Goal: Task Accomplishment & Management: Manage account settings

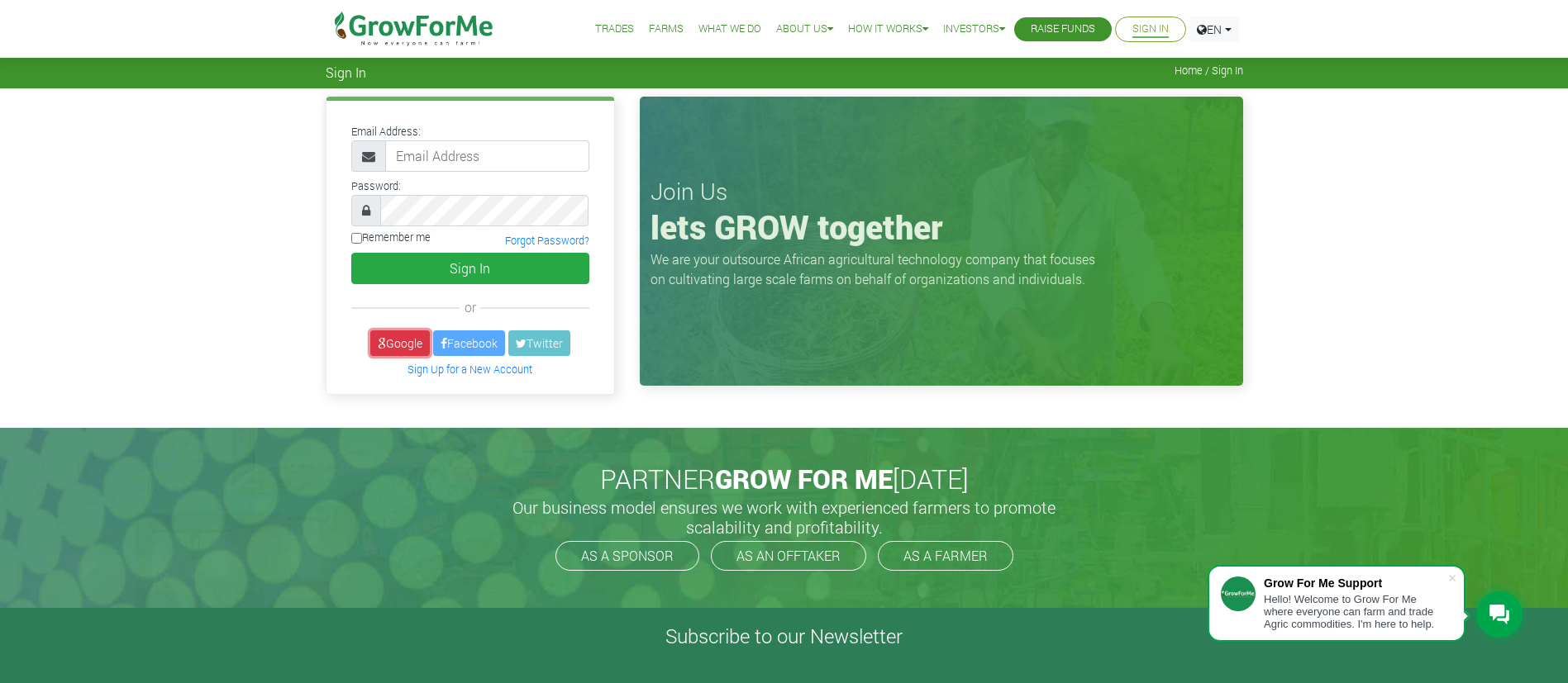
click at [399, 336] on link "Google" at bounding box center [400, 342] width 59 height 25
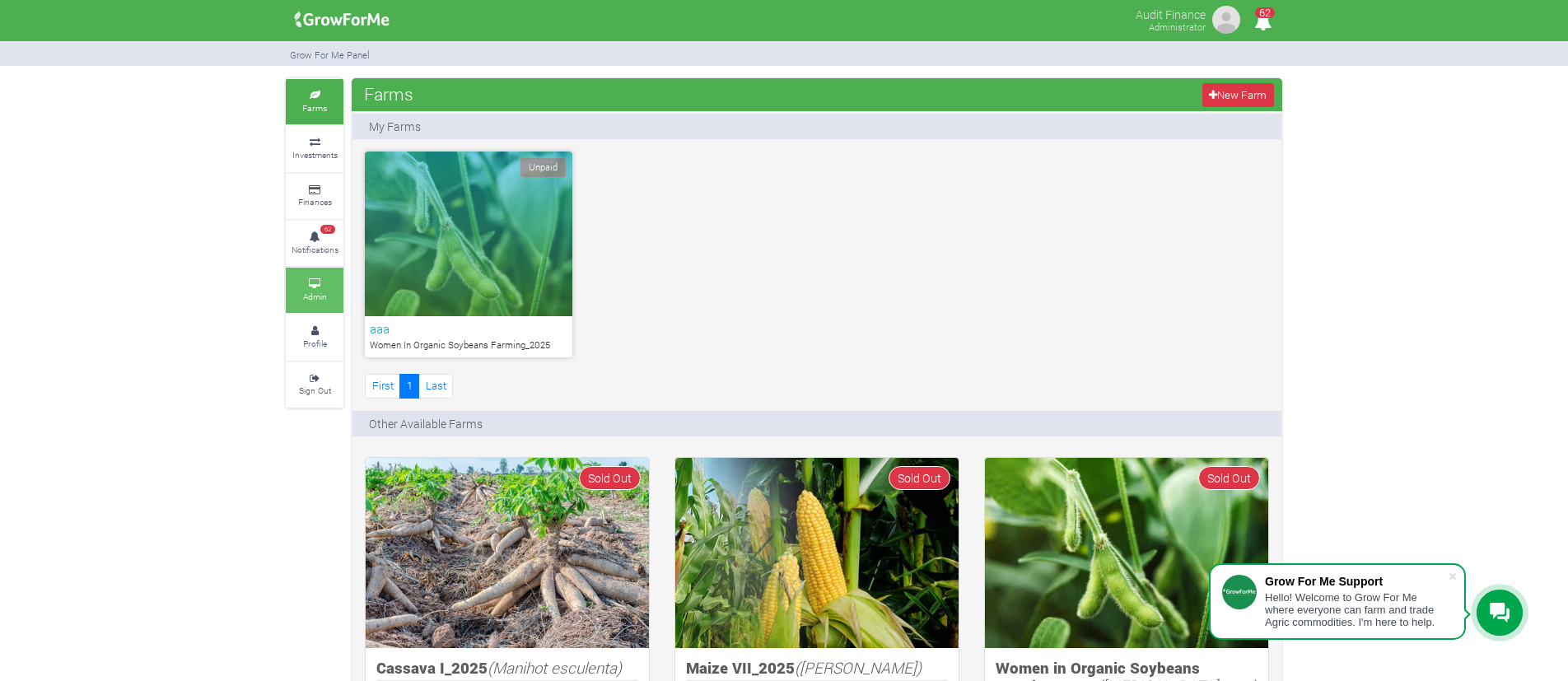
click at [304, 274] on link "Admin" at bounding box center [315, 290] width 58 height 45
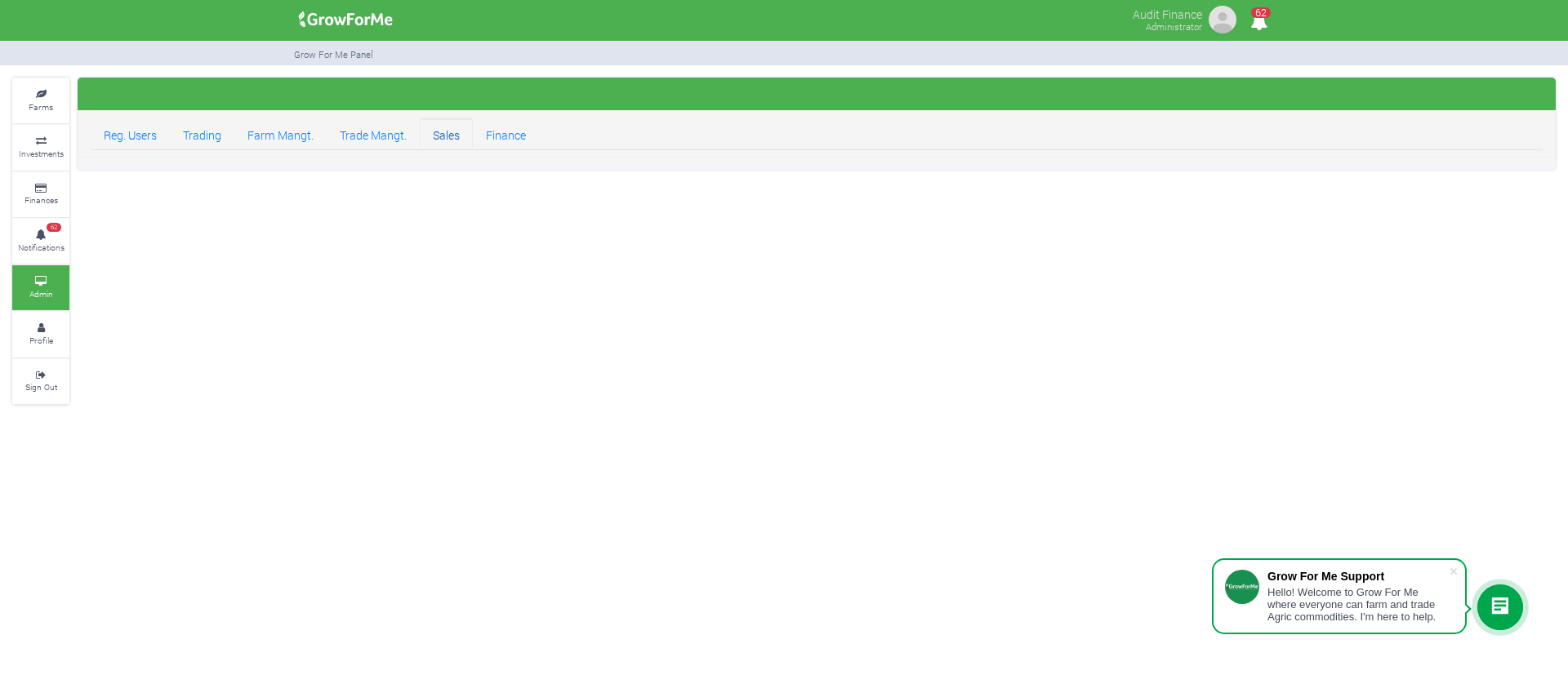
click at [441, 126] on link "Sales" at bounding box center [446, 134] width 53 height 32
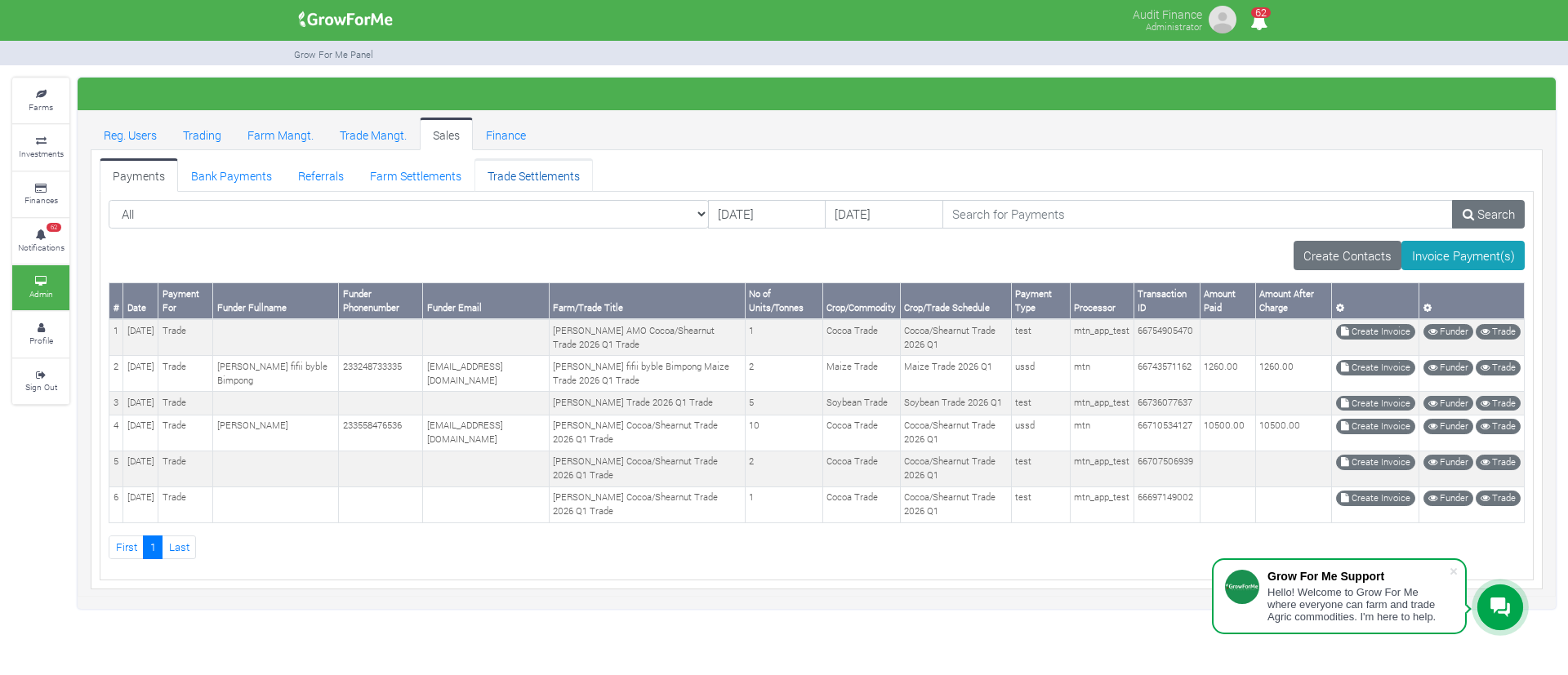
click at [523, 180] on link "Trade Settlements" at bounding box center [534, 174] width 119 height 32
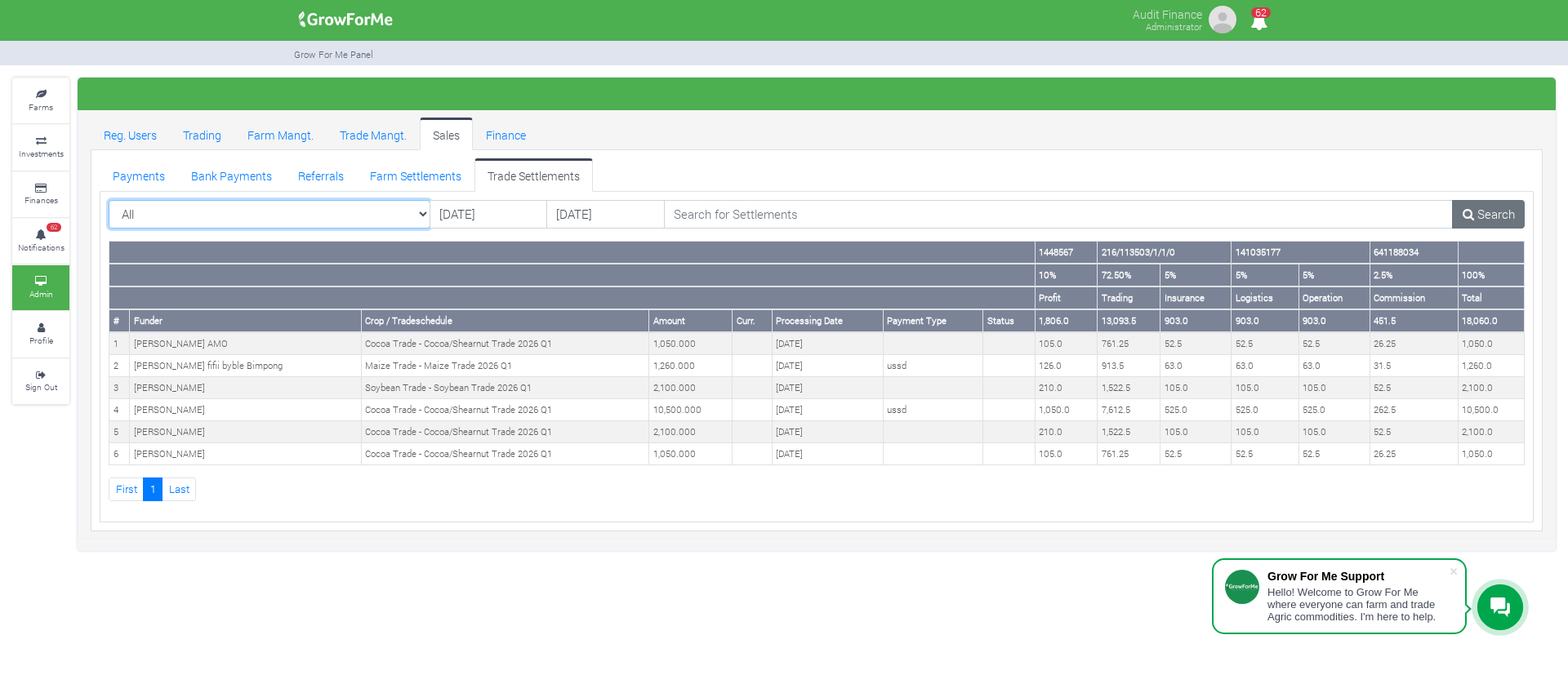
click at [401, 205] on select "All All AcresNano Soybean Trading - 2024 - (Soybean Trade)" at bounding box center [269, 215] width 322 height 30
select select "?tradeschedule=42"
click at [108, 200] on select "All All AcresNano Soybean Trading - 2024 - (Soybean Trade)" at bounding box center [269, 215] width 322 height 30
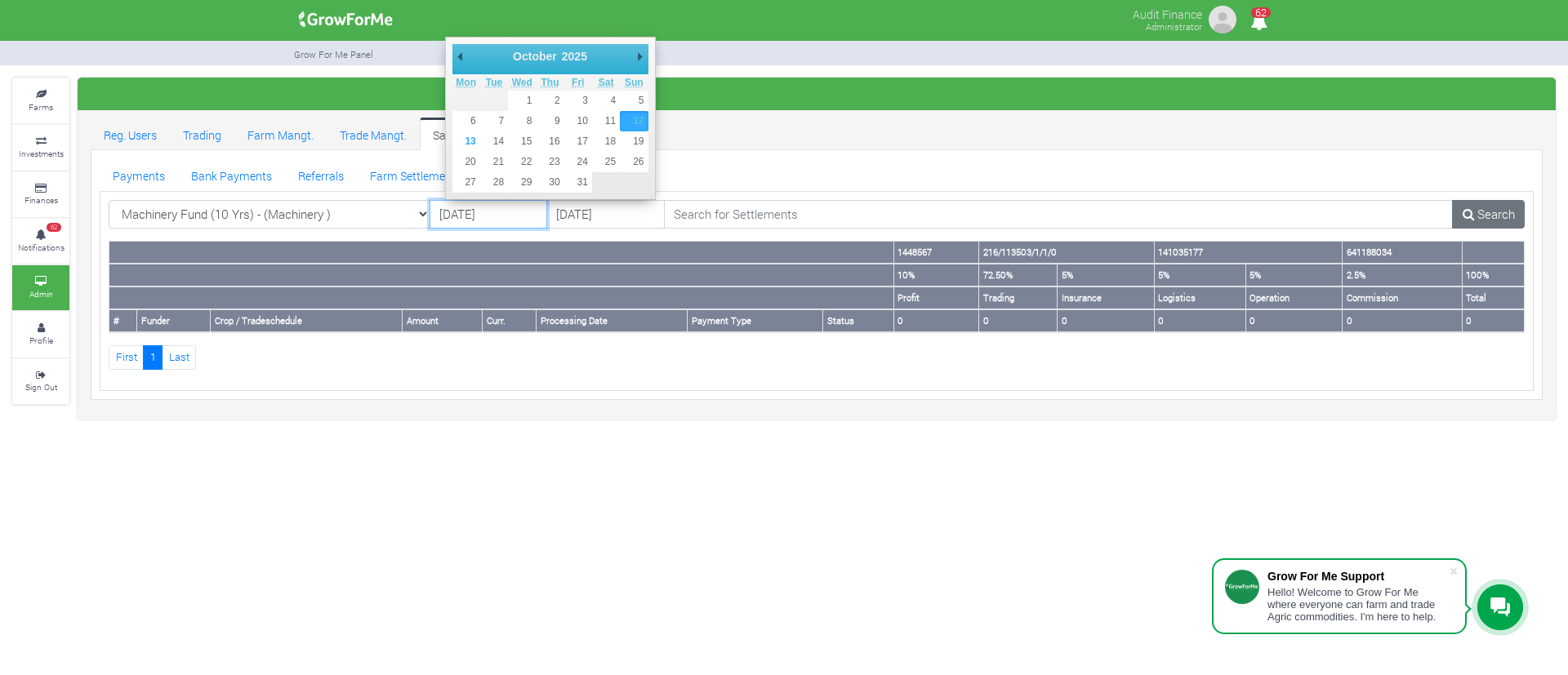
click at [534, 210] on input "12/10/2025" at bounding box center [488, 215] width 118 height 30
click at [567, 48] on select "2016 2017 2018 2019 2020 2021 2022 2023 2024 2025 2026 2027 2028 2029 2030" at bounding box center [581, 57] width 45 height 17
type input "[DATE]"
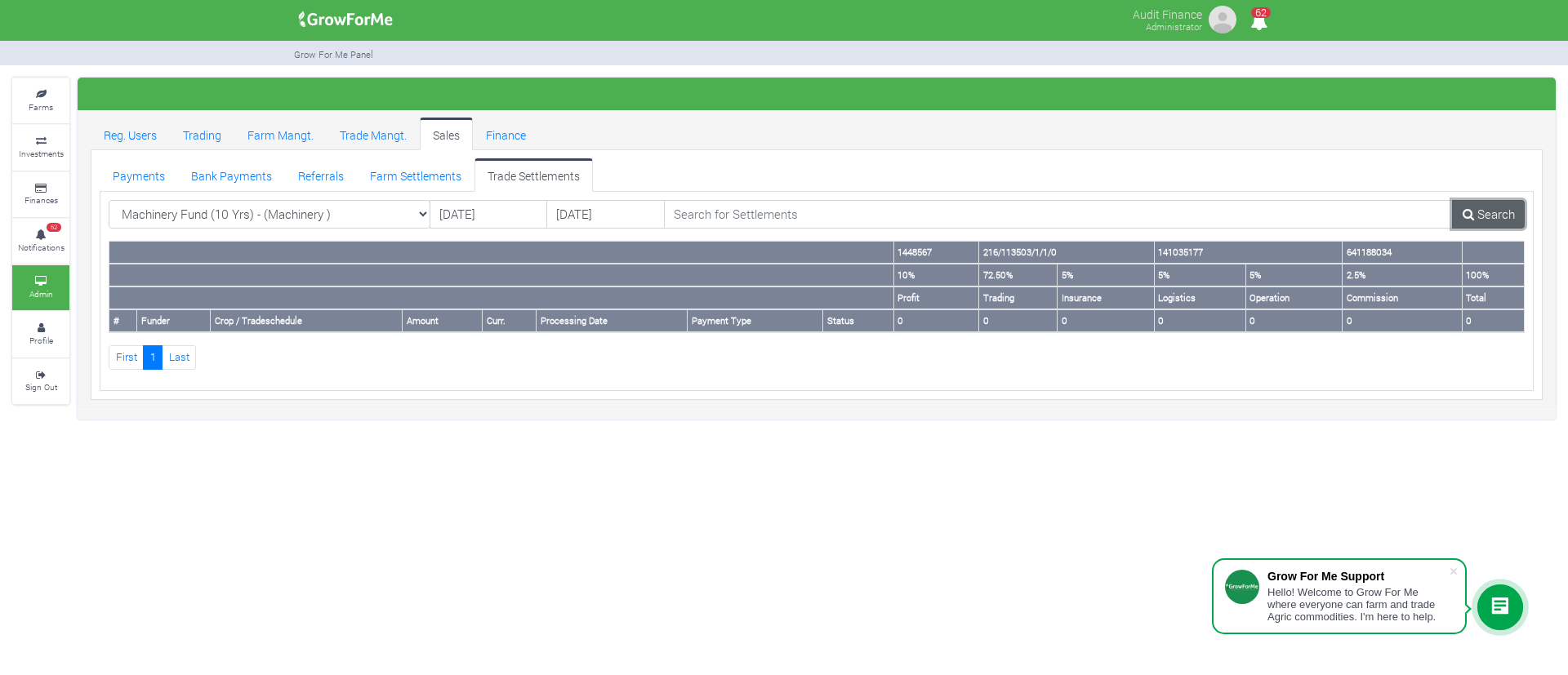
click at [1460, 207] on link "Search" at bounding box center [1488, 215] width 72 height 30
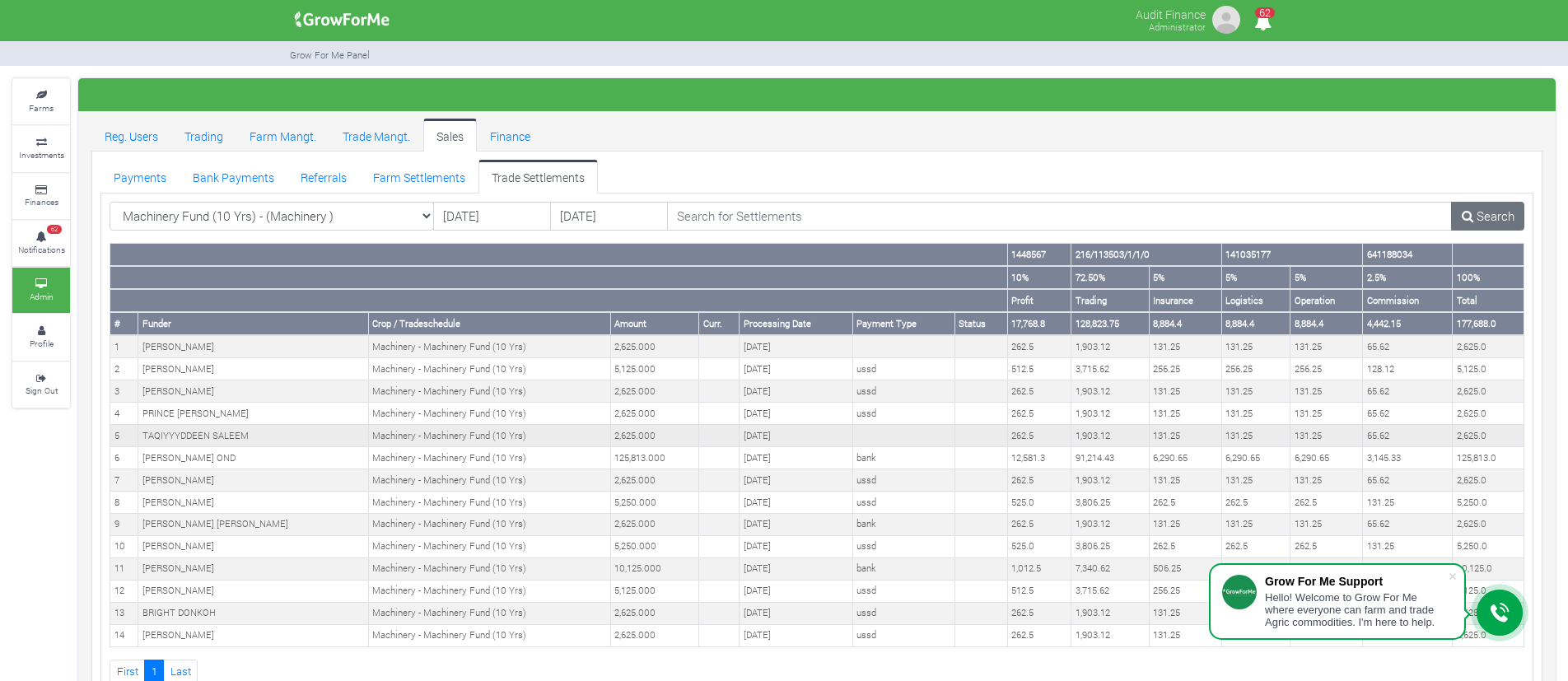
scroll to position [52, 0]
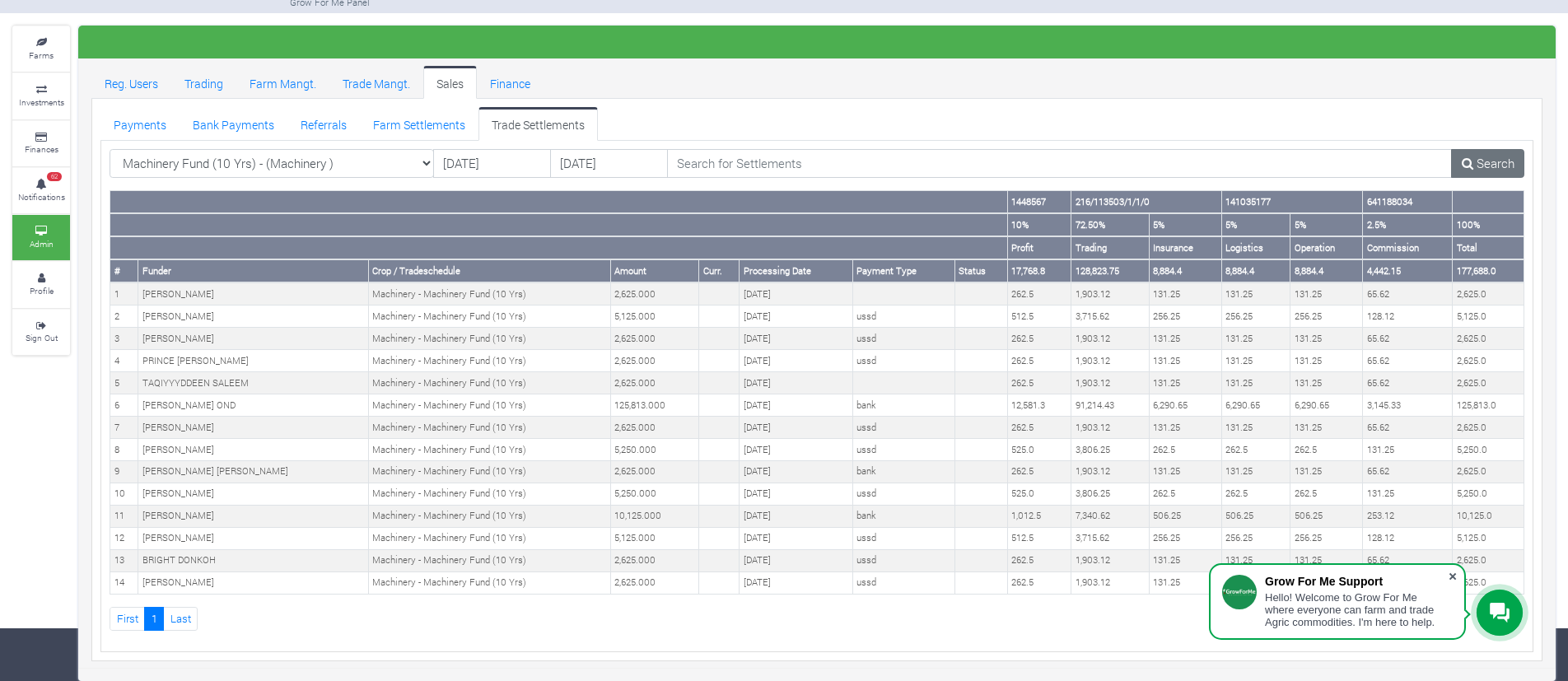
click at [1457, 583] on span at bounding box center [1453, 577] width 17 height 17
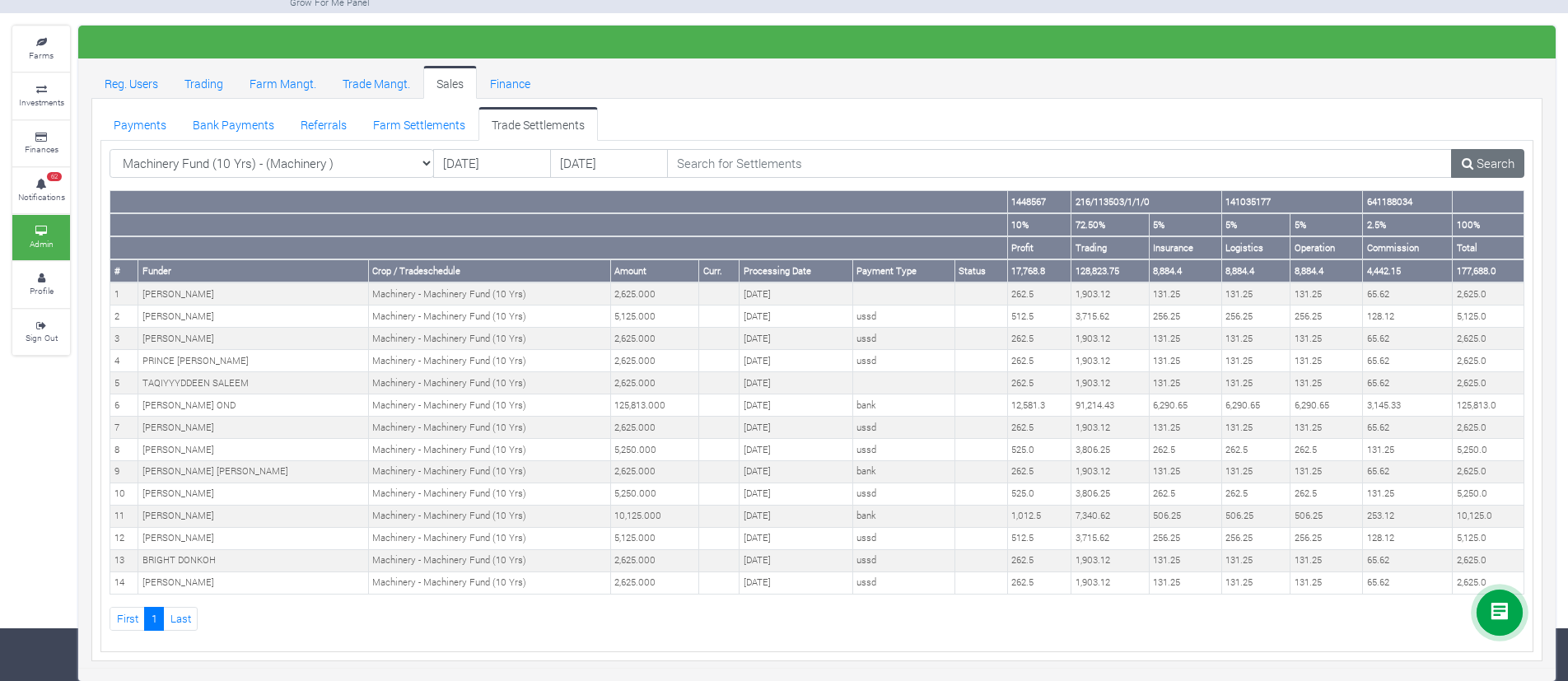
click at [1493, 272] on th "177,688.0" at bounding box center [1489, 270] width 72 height 23
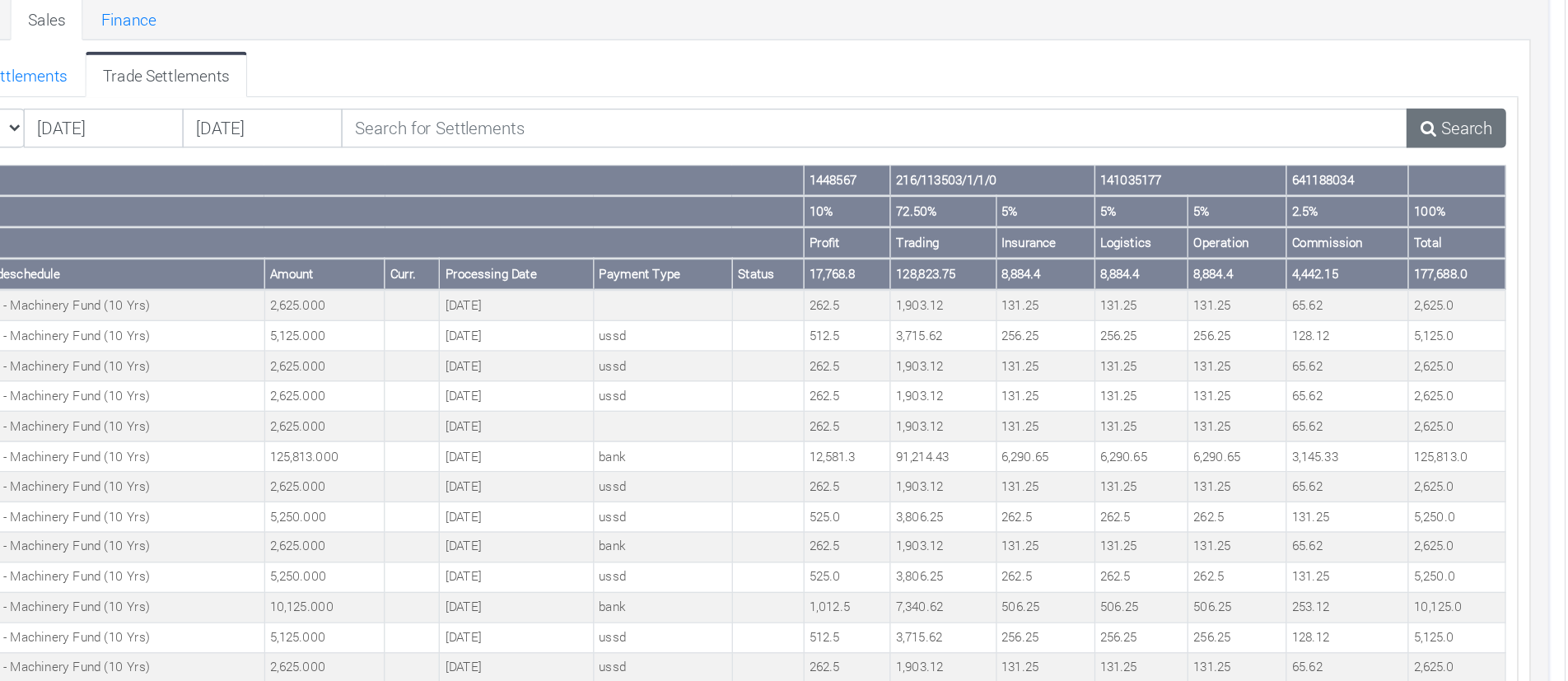
click at [1474, 268] on th "177,688.0" at bounding box center [1489, 270] width 72 height 23
copy table "177,688.0"
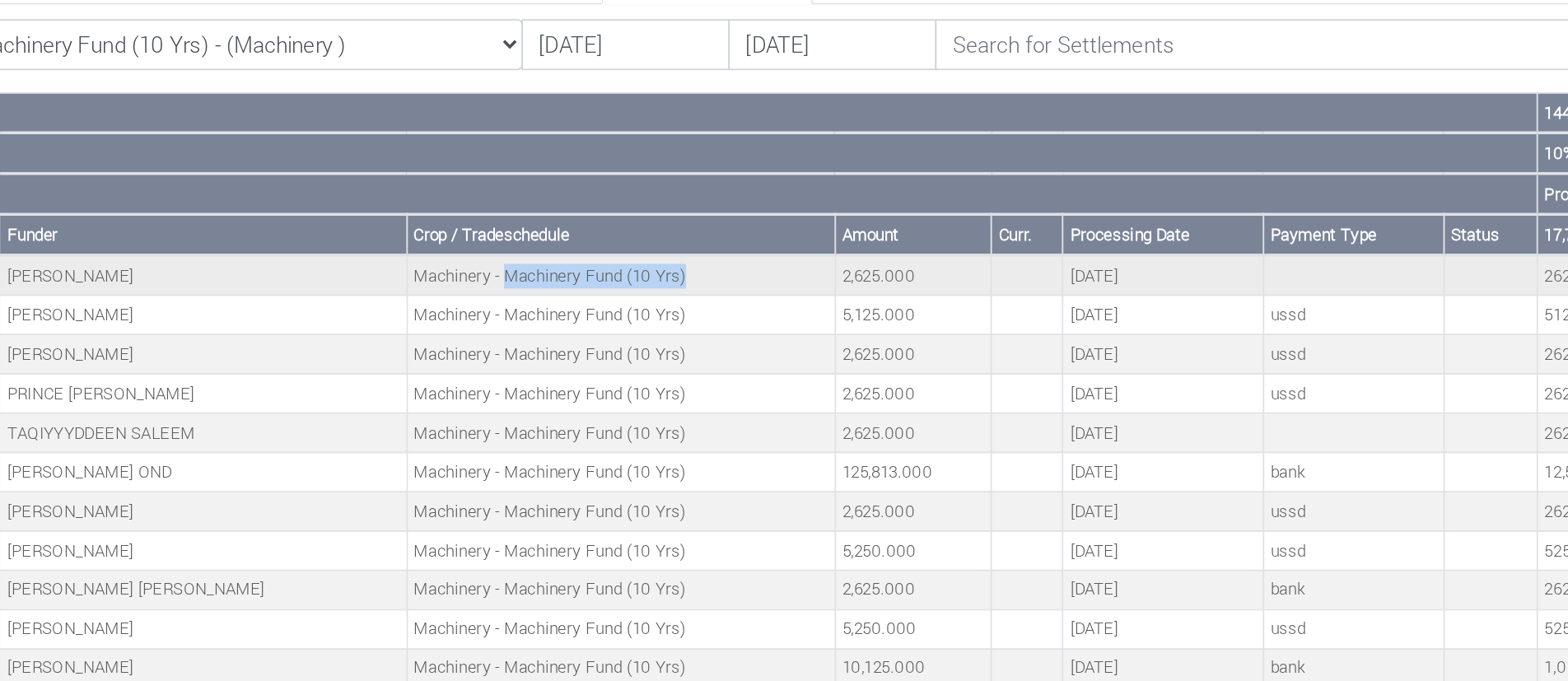
drag, startPoint x: 386, startPoint y: 292, endPoint x: 500, endPoint y: 294, distance: 114.0
click at [500, 294] on td "Machinery - Machinery Fund (10 Yrs)" at bounding box center [489, 294] width 242 height 22
copy td "Machinery Fund (10 Yrs)"
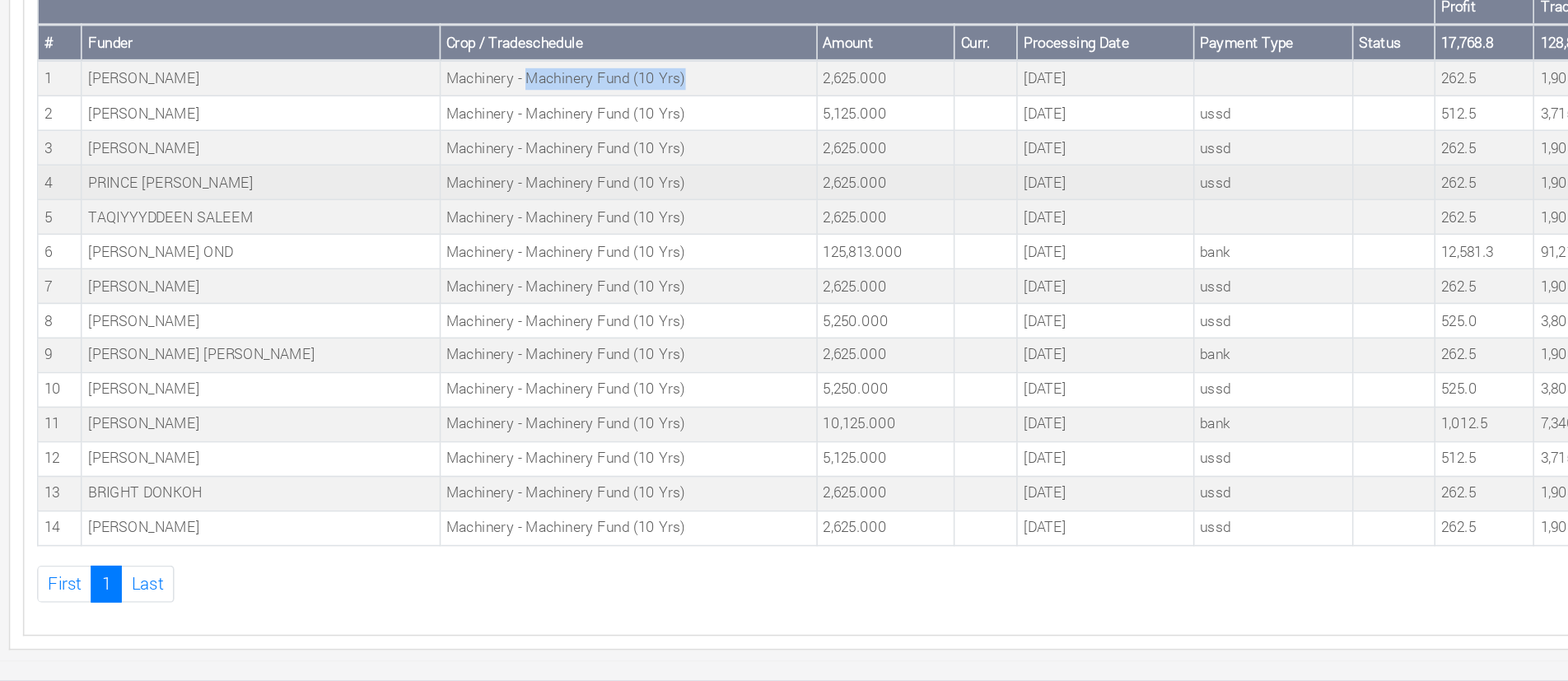
scroll to position [51, 0]
